Goal: Navigation & Orientation: Find specific page/section

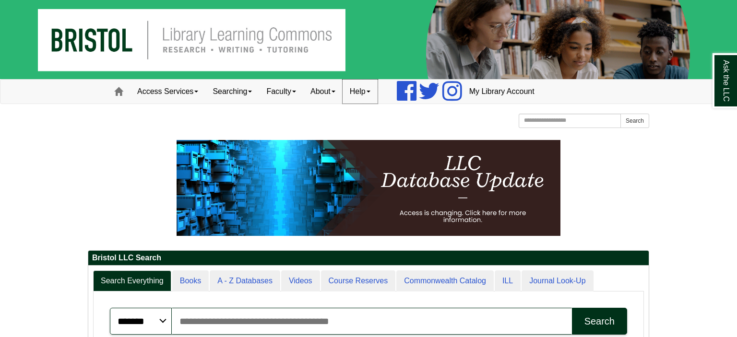
click at [372, 95] on link "Help" at bounding box center [360, 92] width 35 height 24
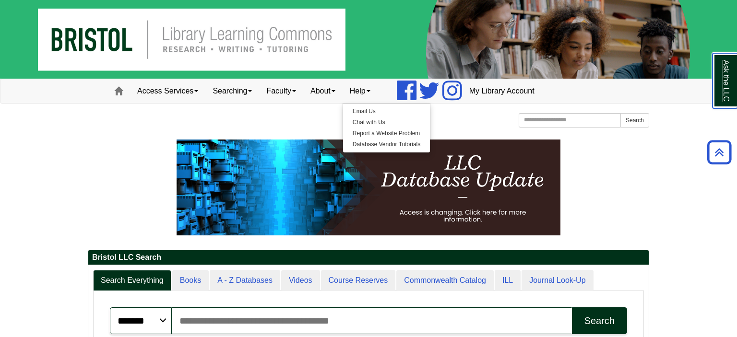
scroll to position [115, 560]
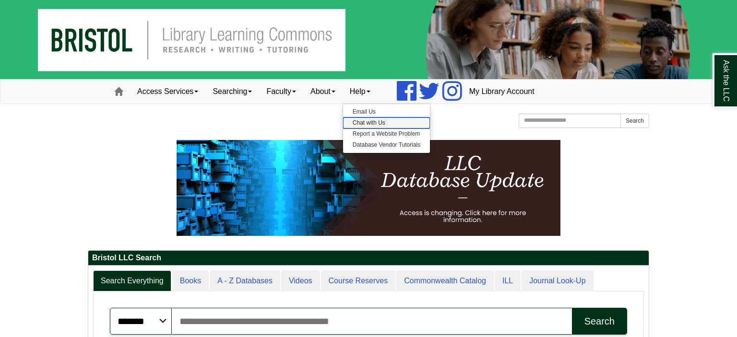
click at [370, 122] on link "Chat with Us" at bounding box center [386, 123] width 87 height 11
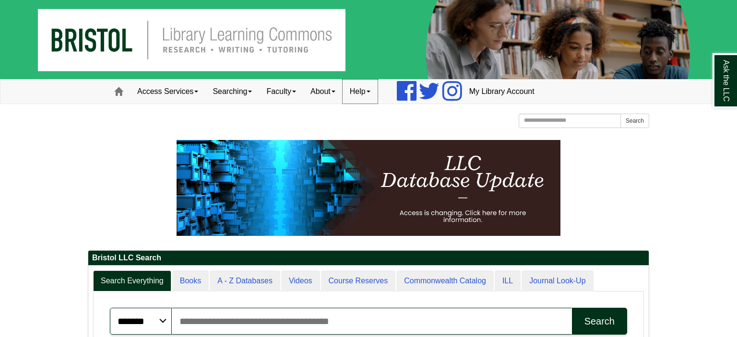
click at [373, 91] on link "Help" at bounding box center [360, 92] width 35 height 24
click at [333, 91] on link "About" at bounding box center [322, 92] width 39 height 24
click at [288, 95] on link "Faculty" at bounding box center [281, 92] width 44 height 24
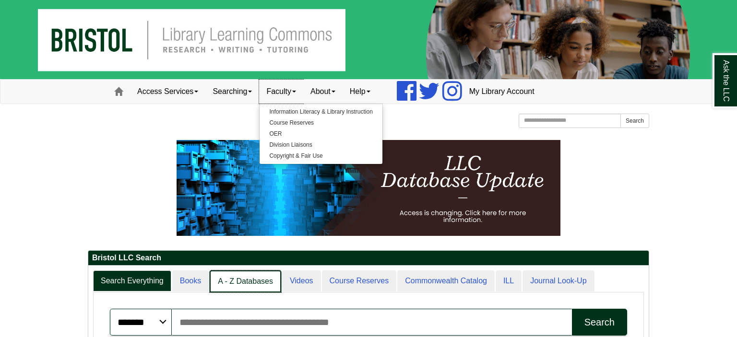
scroll to position [4, 4]
click at [241, 281] on link "A - Z Databases" at bounding box center [245, 282] width 71 height 23
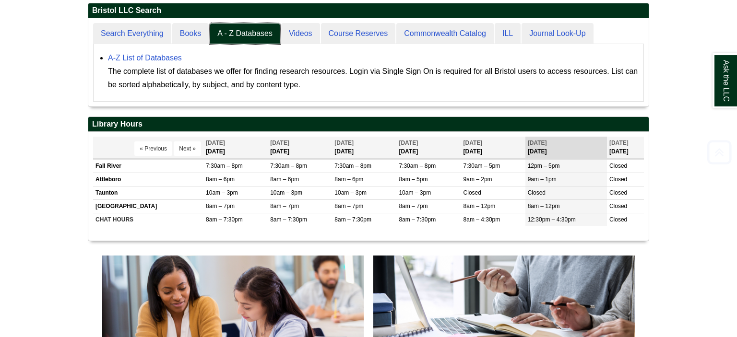
scroll to position [253, 0]
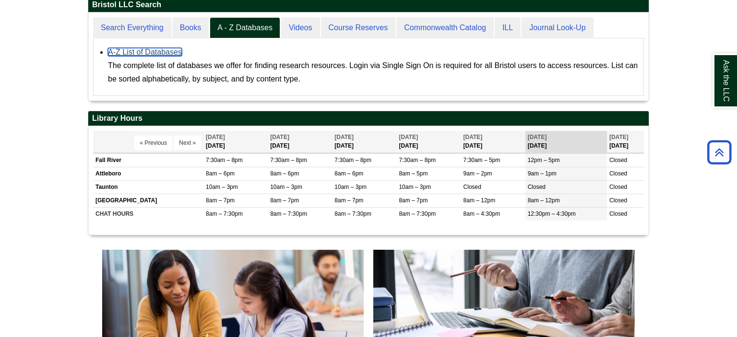
click at [154, 53] on link "A-Z List of Databases" at bounding box center [145, 52] width 74 height 8
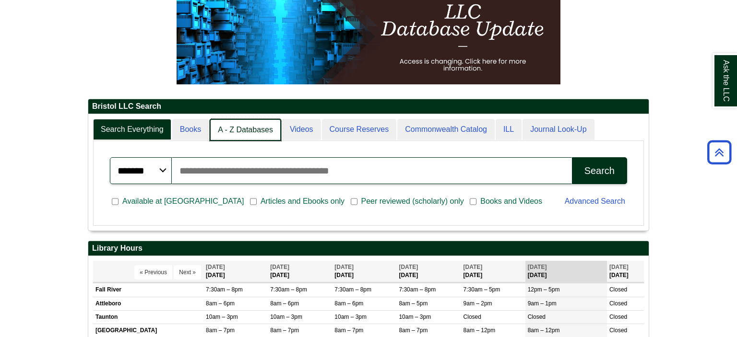
scroll to position [4, 4]
click at [256, 132] on link "A - Z Databases" at bounding box center [245, 130] width 71 height 23
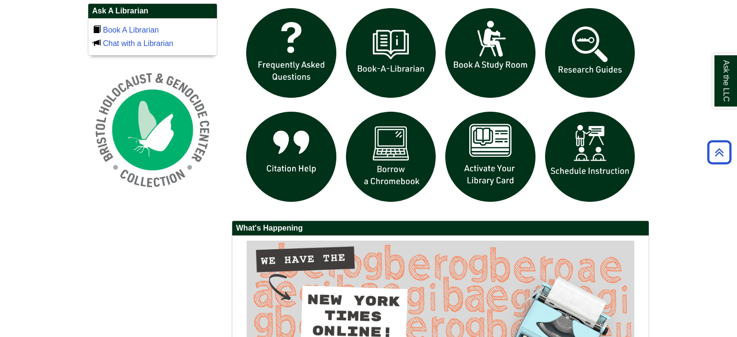
scroll to position [658, 0]
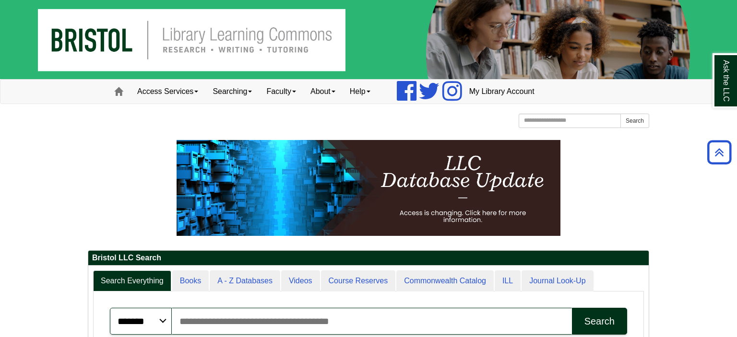
scroll to position [115, 560]
click at [378, 89] on link "Help" at bounding box center [360, 92] width 35 height 24
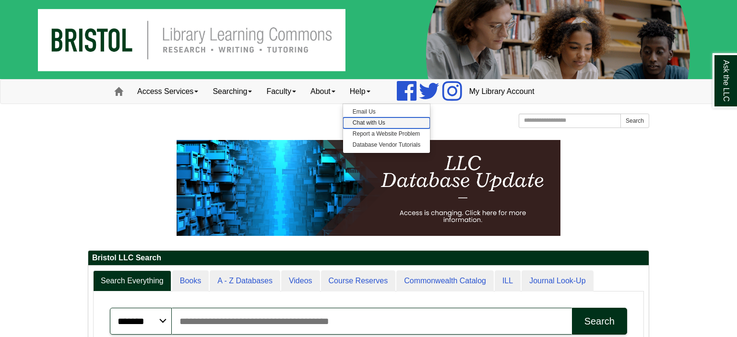
click at [377, 125] on link "Chat with Us" at bounding box center [386, 123] width 87 height 11
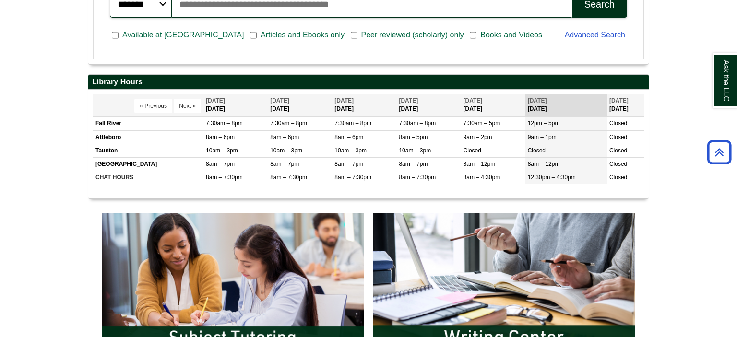
scroll to position [5, 4]
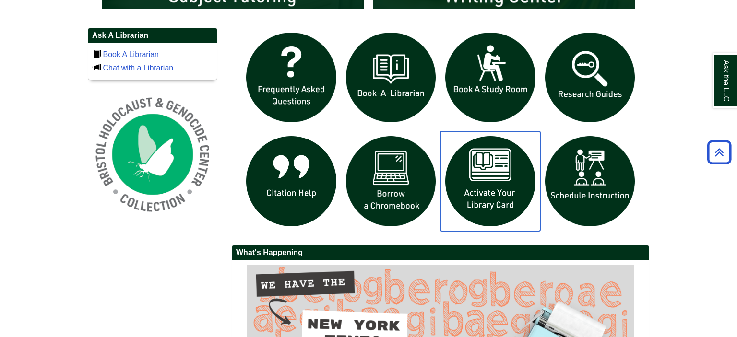
click at [503, 202] on img "slideshow" at bounding box center [490, 181] width 100 height 100
